Goal: Task Accomplishment & Management: Complete application form

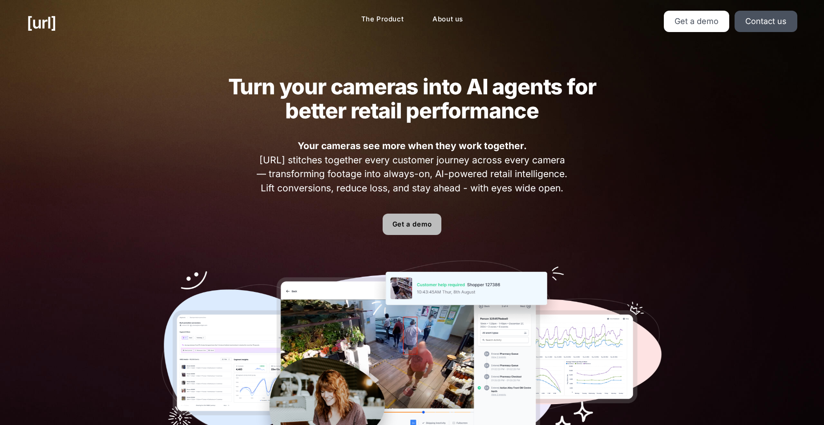
click at [403, 226] on link "Get a demo" at bounding box center [412, 224] width 59 height 21
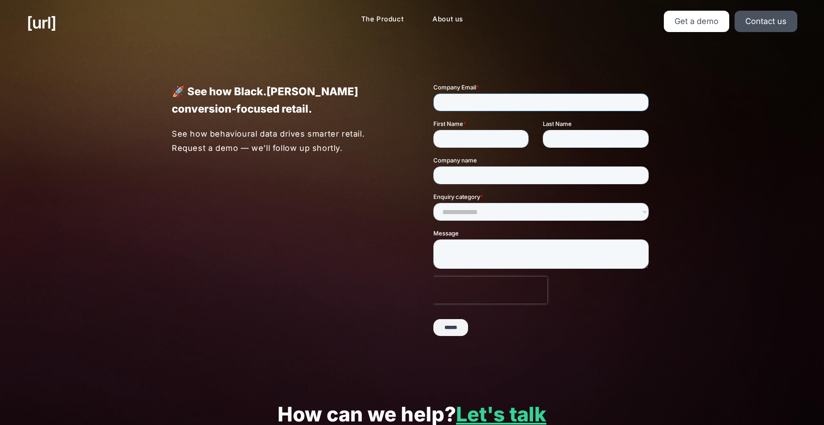
click at [515, 93] on input "Company Email *" at bounding box center [540, 102] width 215 height 18
click at [503, 100] on input "Company Email *" at bounding box center [540, 102] width 215 height 18
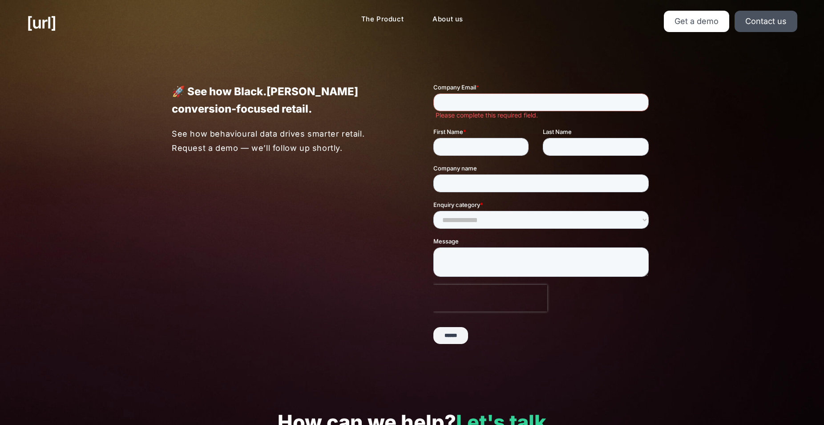
drag, startPoint x: 408, startPoint y: 38, endPoint x: 306, endPoint y: 4, distance: 107.9
click at [407, 38] on div "black.ai The Product About us Get a demo Contact us" at bounding box center [412, 22] width 824 height 45
click at [284, 17] on div "The Product About us" at bounding box center [401, 19] width 264 height 17
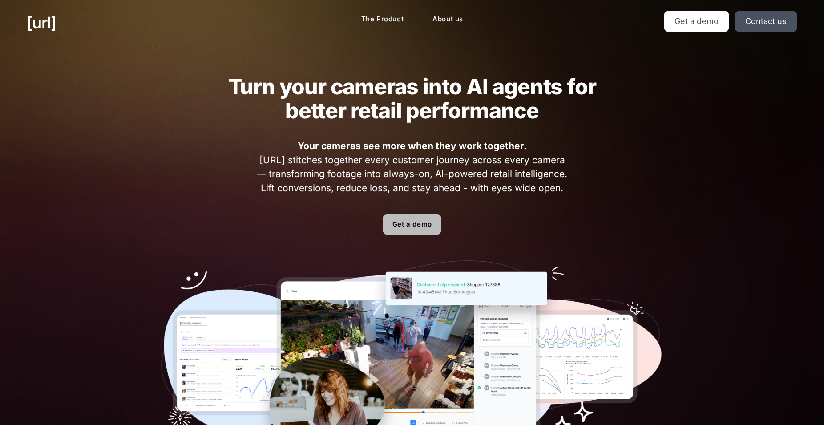
click at [404, 222] on link "Get a demo" at bounding box center [412, 224] width 59 height 21
